Goal: Information Seeking & Learning: Check status

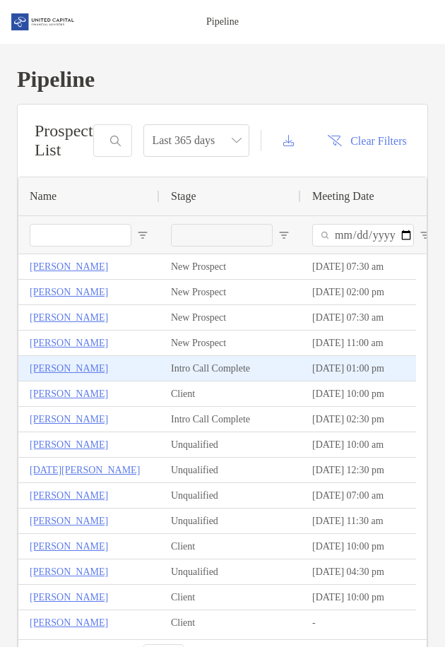
click at [63, 367] on p "[PERSON_NAME]" at bounding box center [69, 369] width 78 height 18
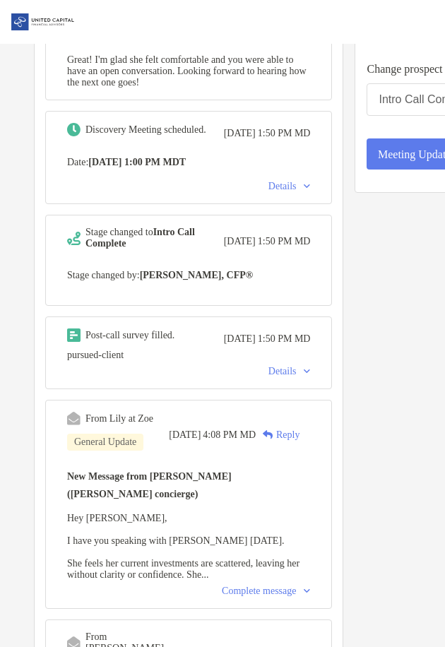
scroll to position [353, 0]
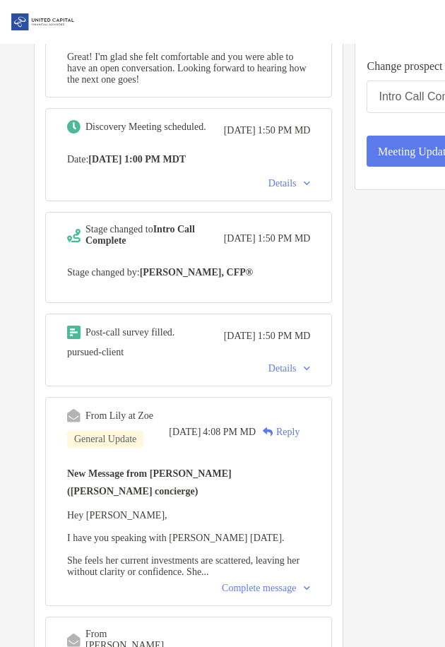
click at [268, 374] on div "Details" at bounding box center [289, 368] width 42 height 11
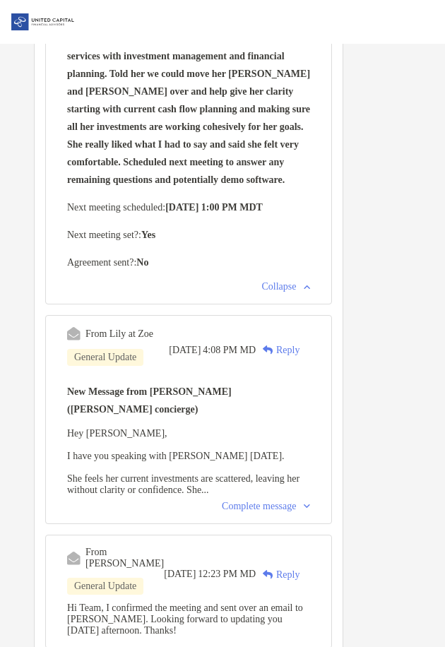
scroll to position [1078, 0]
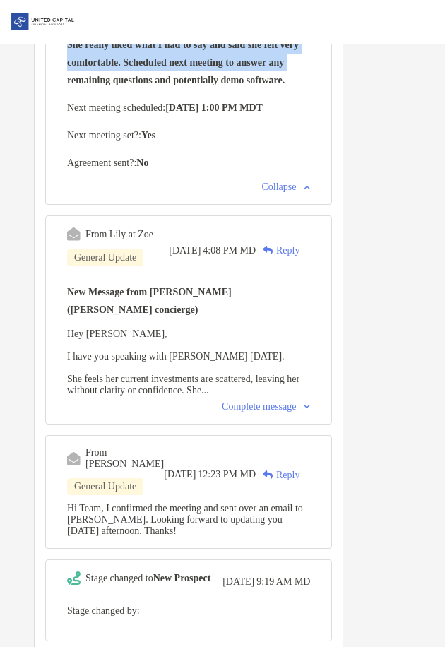
drag, startPoint x: 99, startPoint y: 349, endPoint x: 267, endPoint y: 227, distance: 207.4
drag, startPoint x: 267, startPoint y: 227, endPoint x: 196, endPoint y: 215, distance: 72.3
copy b "Nice Meeting w/ [PERSON_NAME]. Has ~$30k in Annuity from NYL and ~$150k in [GEO…"
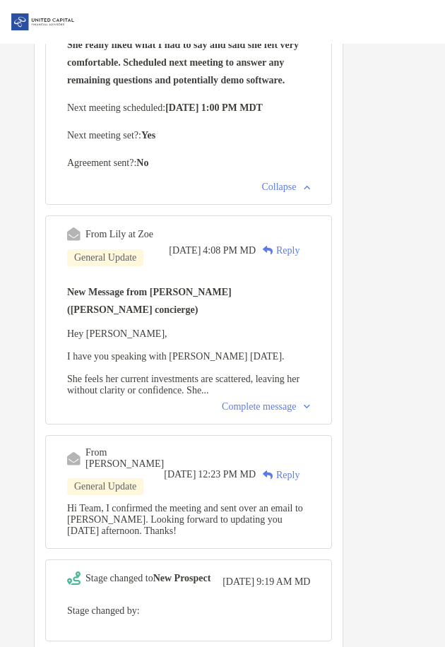
click at [243, 144] on p "Next meeting set? : Yes" at bounding box center [188, 135] width 243 height 18
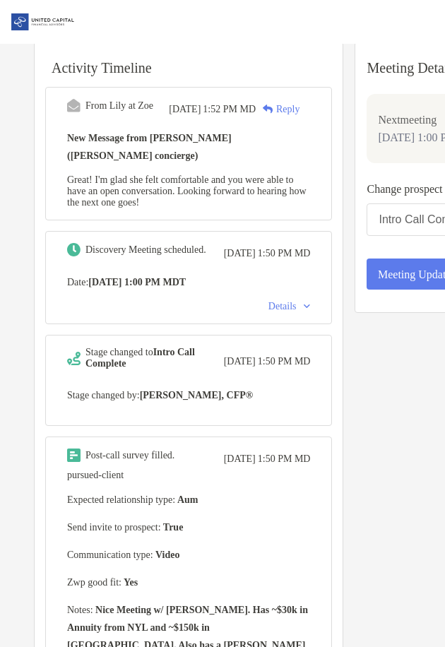
scroll to position [0, 0]
